Goal: Check status: Check status

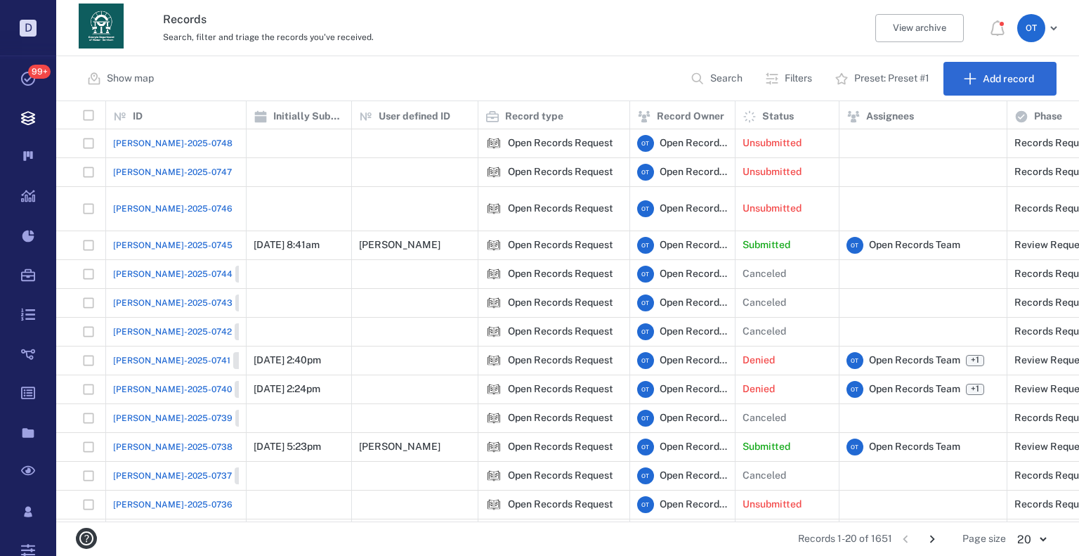
click at [725, 92] on button "Search" at bounding box center [718, 79] width 72 height 34
type input "********"
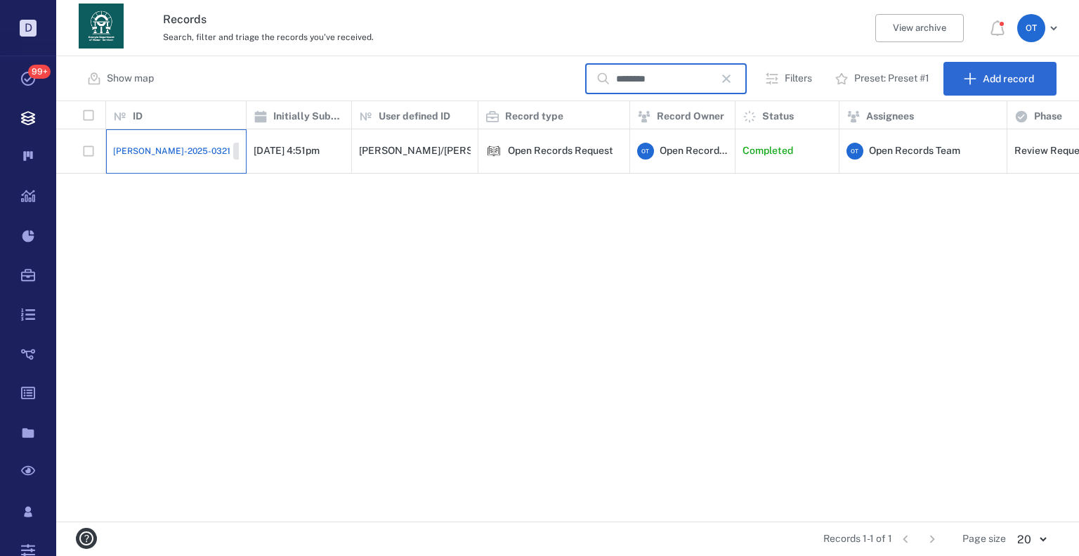
click at [155, 153] on div "[PERSON_NAME]-2025-0321 Closed" at bounding box center [176, 151] width 126 height 28
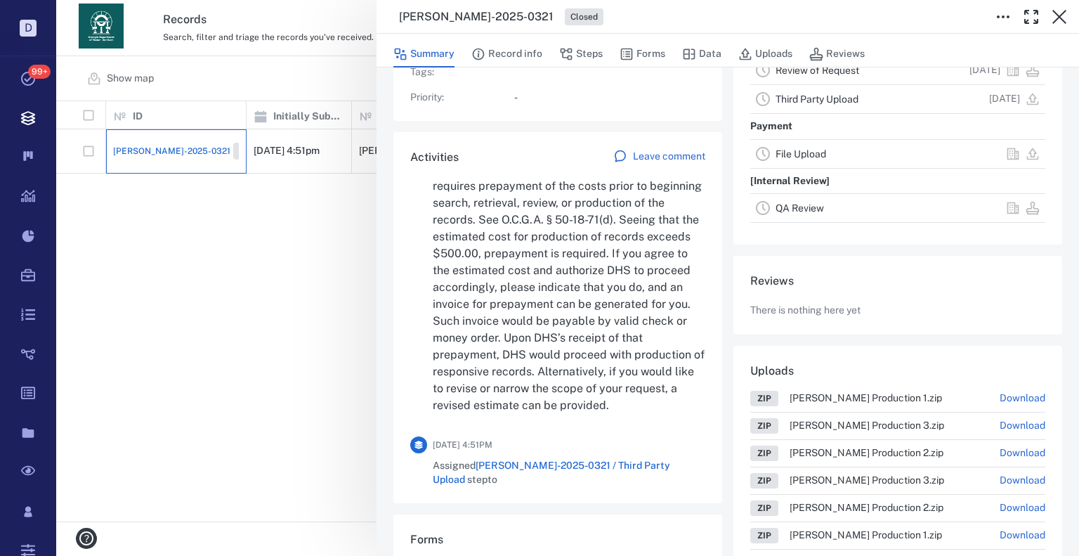
scroll to position [4356, 0]
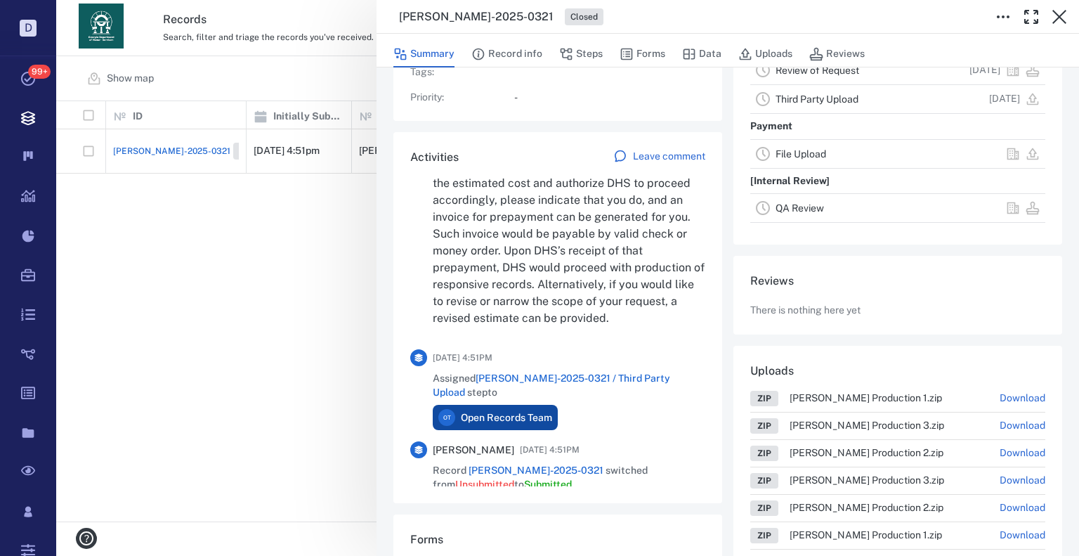
click at [289, 316] on div "[PERSON_NAME]-2025-0321 Closed Summary Record info Steps Forms Data Uploads Rev…" at bounding box center [567, 278] width 1023 height 556
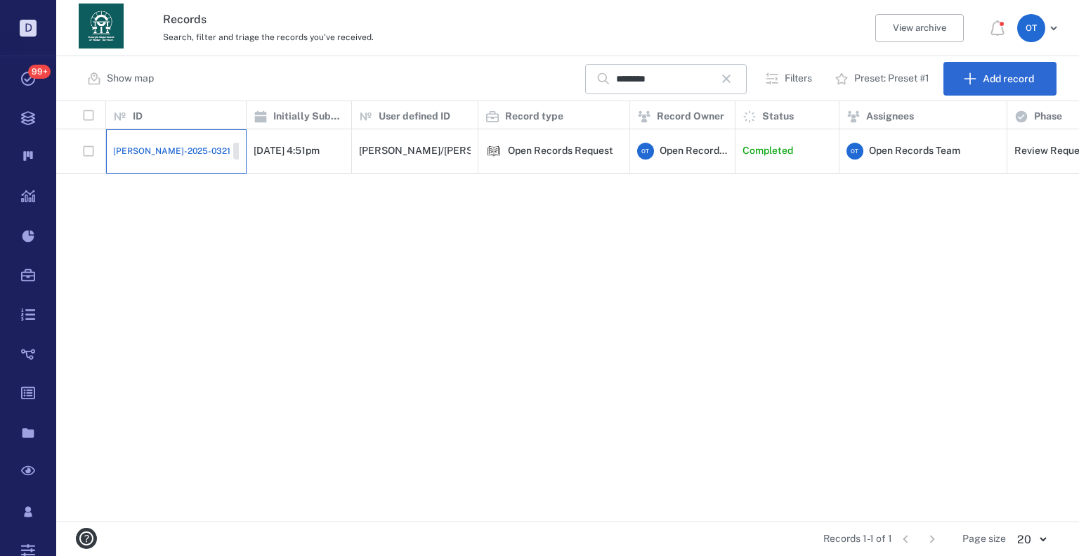
click at [163, 156] on div "[PERSON_NAME]-2025-0321 Closed" at bounding box center [176, 151] width 126 height 28
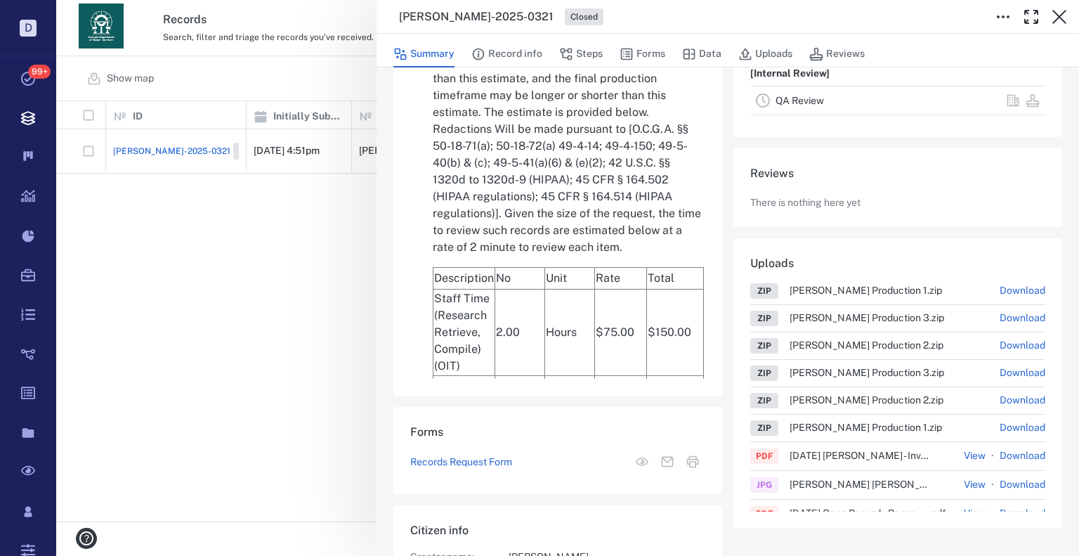
scroll to position [3302, 0]
